Goal: Transaction & Acquisition: Purchase product/service

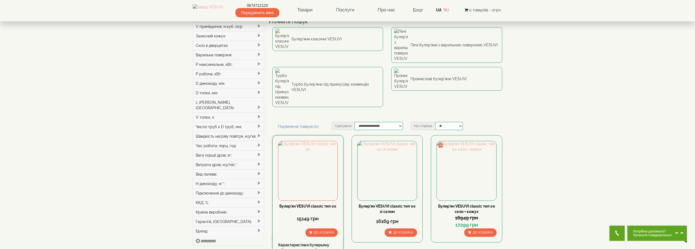
scroll to position [83, 0]
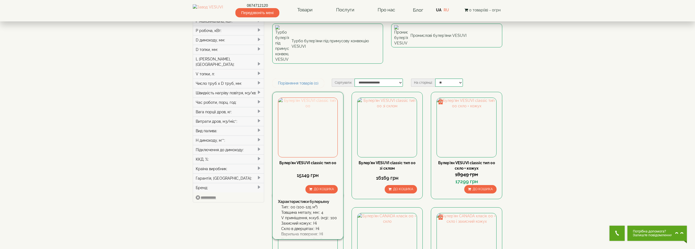
click at [305, 98] on img at bounding box center [307, 127] width 59 height 59
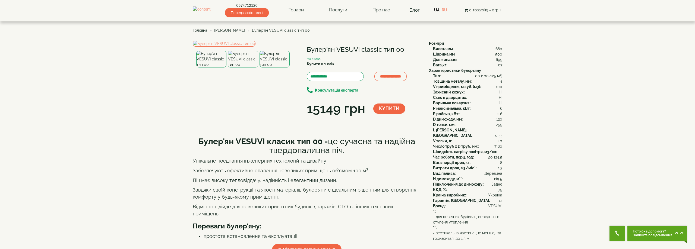
click at [248, 68] on img at bounding box center [243, 59] width 30 height 17
click at [270, 68] on img at bounding box center [274, 59] width 30 height 17
click at [247, 68] on img at bounding box center [243, 59] width 30 height 17
click at [224, 68] on img at bounding box center [211, 59] width 30 height 17
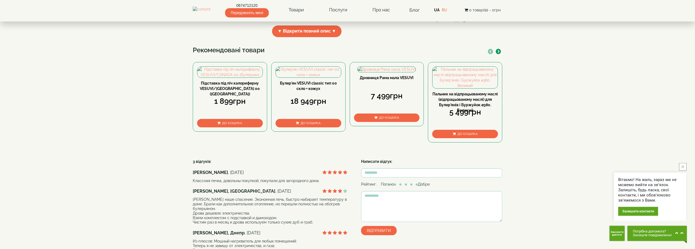
scroll to position [221, 0]
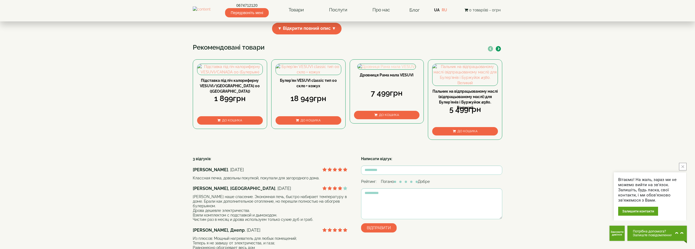
click at [377, 69] on img at bounding box center [386, 66] width 58 height 5
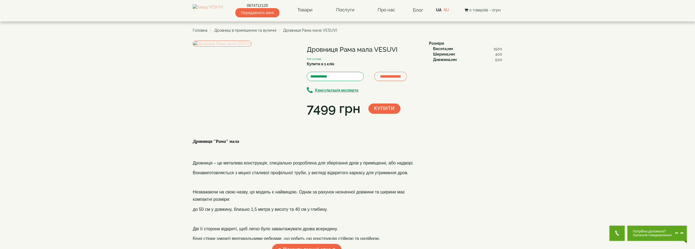
click at [251, 47] on img at bounding box center [222, 44] width 59 height 6
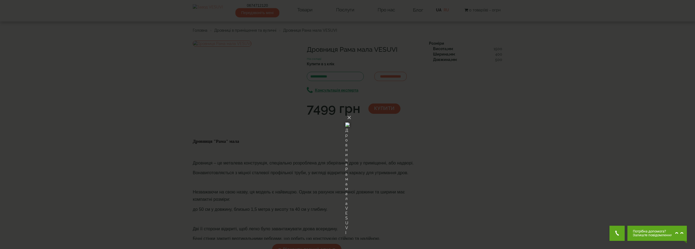
click at [350, 122] on img at bounding box center [347, 125] width 4 height 26
click at [463, 122] on div "× Дровниця Рама мала VESUVI Loading..." at bounding box center [347, 124] width 695 height 249
